Goal: Task Accomplishment & Management: Complete application form

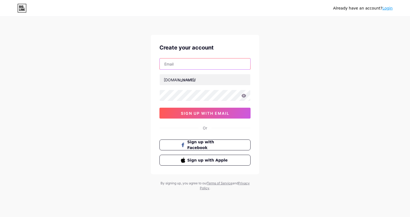
click at [206, 65] on input "text" at bounding box center [205, 63] width 91 height 11
type input "[EMAIL_ADDRESS][DOMAIN_NAME]"
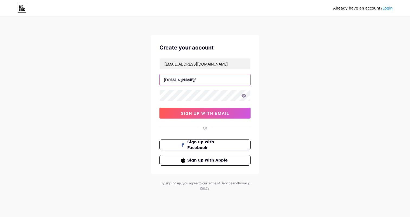
click at [206, 80] on input "text" at bounding box center [205, 79] width 91 height 11
type input "khainguyen"
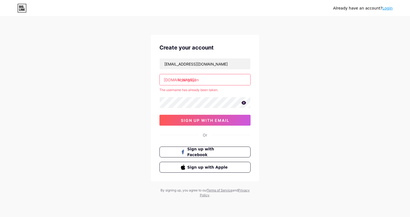
click at [282, 87] on div "Already have an account? Login Create your account [EMAIL_ADDRESS][DOMAIN_NAME]…" at bounding box center [205, 107] width 410 height 215
click at [228, 81] on input "khainguyen" at bounding box center [205, 79] width 91 height 11
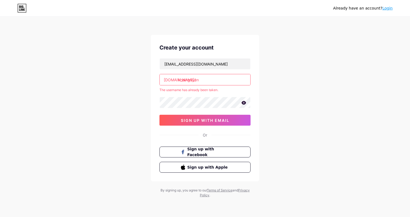
click at [210, 81] on input "khainguyen" at bounding box center [205, 79] width 91 height 11
drag, startPoint x: 211, startPoint y: 80, endPoint x: 158, endPoint y: 79, distance: 52.6
click at [158, 79] on div "Create your account [EMAIL_ADDRESS][DOMAIN_NAME] [DOMAIN_NAME]/ khainguyen The …" at bounding box center [205, 108] width 109 height 146
click at [217, 80] on input "khainguyen" at bounding box center [205, 79] width 91 height 11
click at [217, 63] on input "[EMAIL_ADDRESS][DOMAIN_NAME]" at bounding box center [205, 63] width 91 height 11
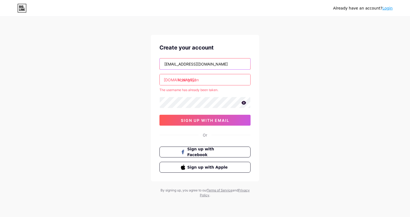
click at [217, 63] on input "[EMAIL_ADDRESS][DOMAIN_NAME]" at bounding box center [205, 63] width 91 height 11
type input "L"
type input "[EMAIL_ADDRESS][DOMAIN_NAME]"
click at [222, 79] on input "khainguyen" at bounding box center [205, 79] width 91 height 11
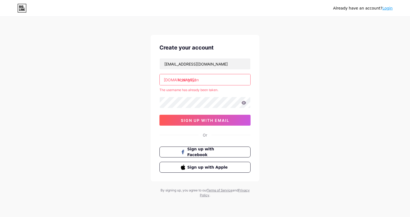
click at [221, 80] on input "khainguyen" at bounding box center [205, 79] width 91 height 11
type input "p"
type input "phukienkhainguyen"
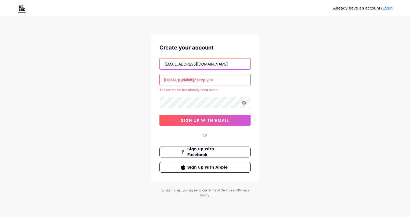
click at [233, 63] on input "[EMAIL_ADDRESS][DOMAIN_NAME]" at bounding box center [205, 63] width 91 height 11
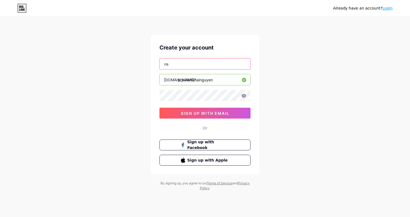
type input "[EMAIL_ADDRESS][DOMAIN_NAME]"
click at [245, 97] on icon at bounding box center [243, 96] width 5 height 4
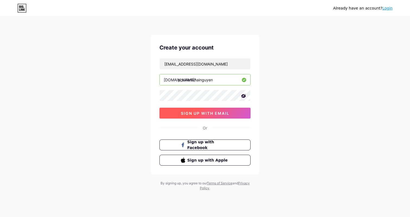
click at [225, 116] on button "sign up with email" at bounding box center [205, 112] width 91 height 11
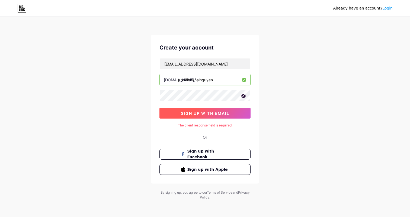
click at [213, 112] on span "sign up with email" at bounding box center [205, 113] width 49 height 5
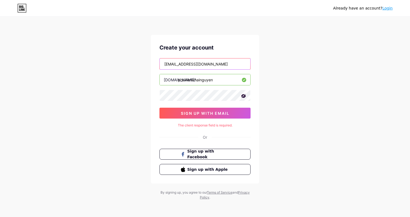
click at [233, 68] on input "[EMAIL_ADDRESS][DOMAIN_NAME]" at bounding box center [205, 63] width 91 height 11
click at [278, 73] on div "Already have an account? Login Create your account [EMAIL_ADDRESS][DOMAIN_NAME]…" at bounding box center [205, 108] width 410 height 217
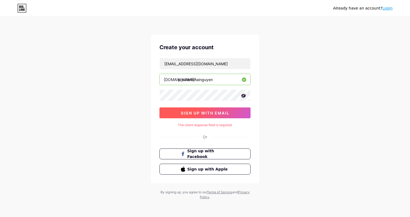
click at [208, 114] on span "sign up with email" at bounding box center [205, 112] width 49 height 5
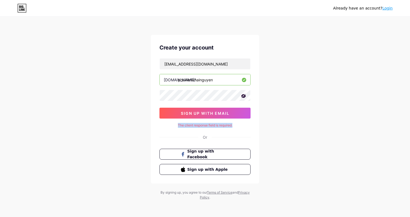
drag, startPoint x: 235, startPoint y: 127, endPoint x: 176, endPoint y: 126, distance: 59.2
click at [176, 126] on div "The client response field is required." at bounding box center [205, 125] width 91 height 5
